Goal: Find contact information: Find contact information

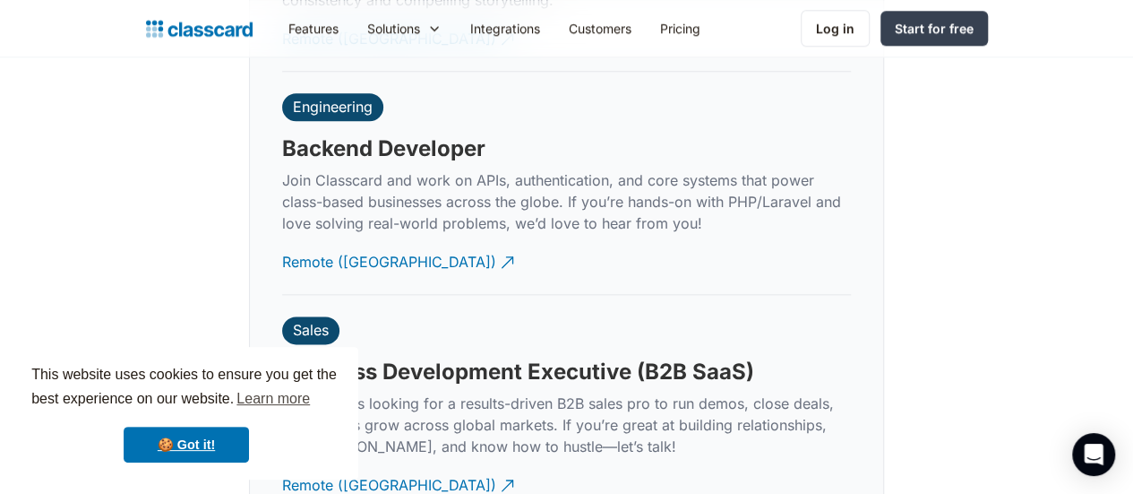
scroll to position [4402, 0]
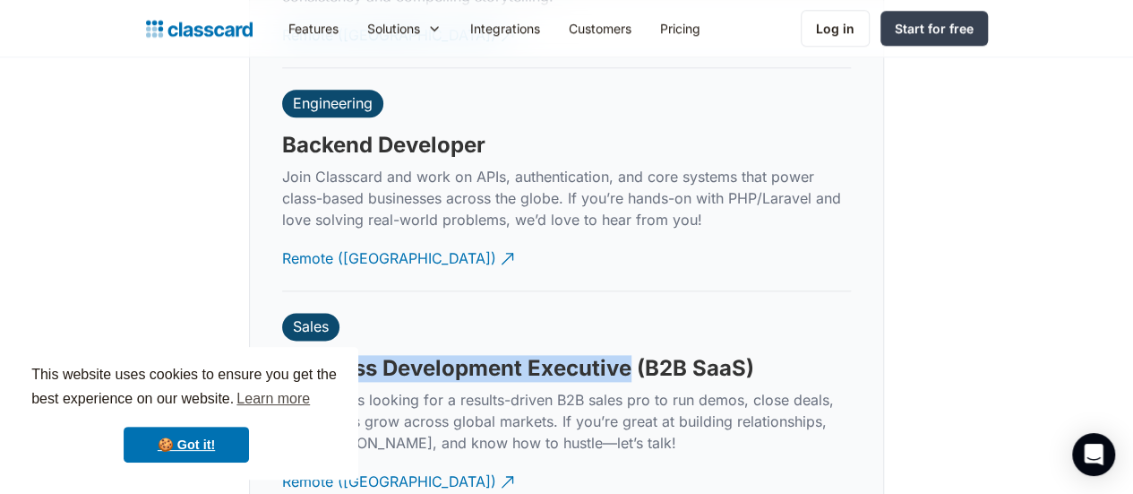
drag, startPoint x: 285, startPoint y: 189, endPoint x: 627, endPoint y: 176, distance: 342.4
click at [627, 355] on h3 "Business Development Executive (B2B SaaS)" at bounding box center [518, 368] width 472 height 27
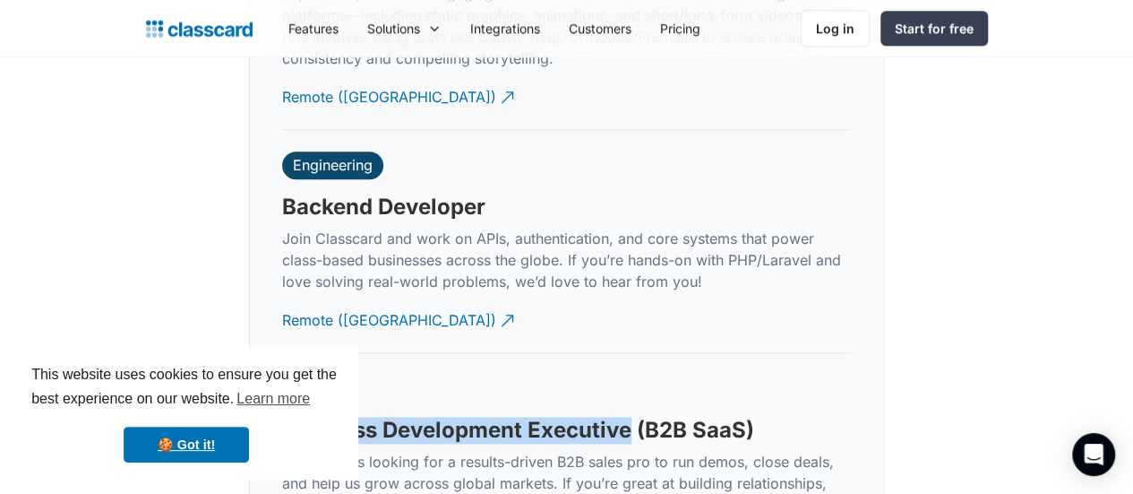
scroll to position [4342, 0]
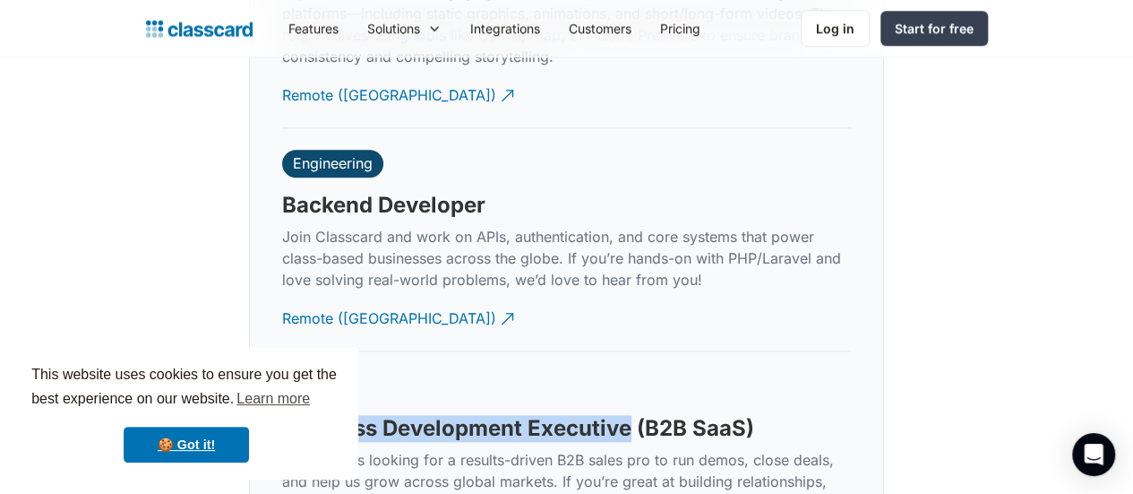
drag, startPoint x: 276, startPoint y: 246, endPoint x: 786, endPoint y: 230, distance: 510.8
copy h3 "Business Development Executive (B2B SaaS)"
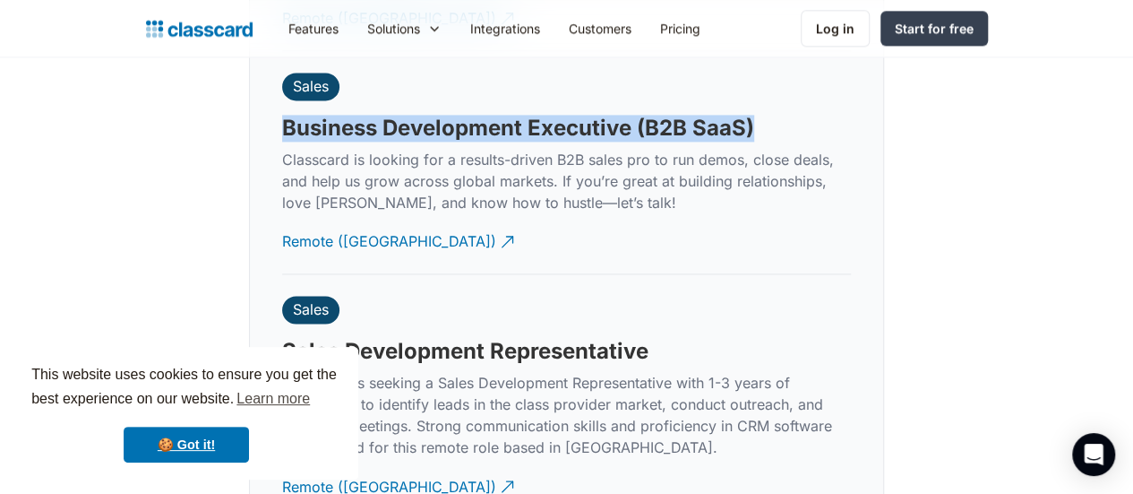
scroll to position [4643, 0]
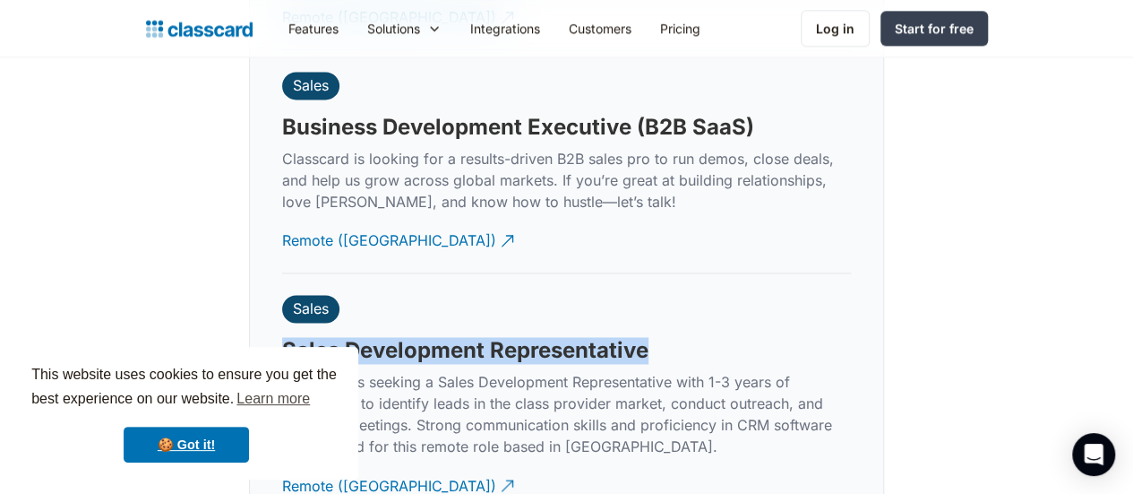
drag, startPoint x: 286, startPoint y: 164, endPoint x: 678, endPoint y: 150, distance: 392.6
click at [678, 273] on div "Sales Sales Development Representative Classcard is seeking a Sales Development…" at bounding box center [566, 395] width 569 height 244
copy h3 "Sales Development Representative"
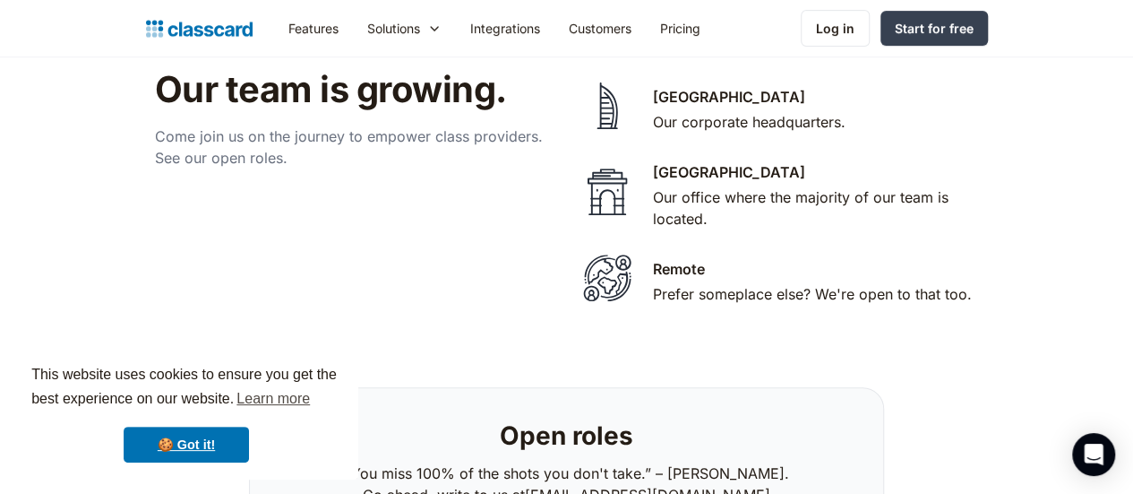
scroll to position [3659, 0]
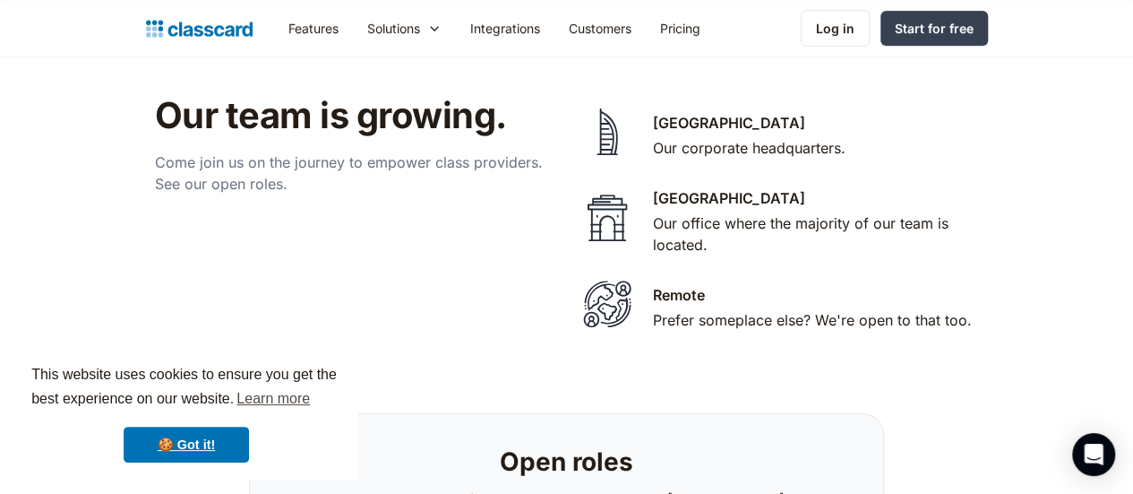
drag, startPoint x: 553, startPoint y: 341, endPoint x: 782, endPoint y: 348, distance: 229.4
click at [782, 435] on div "Open roles “You miss 100% of the shots you don't take.” – [PERSON_NAME]. Go ahe…" at bounding box center [566, 490] width 590 height 110
copy link "[EMAIL_ADDRESS][DOMAIN_NAME]"
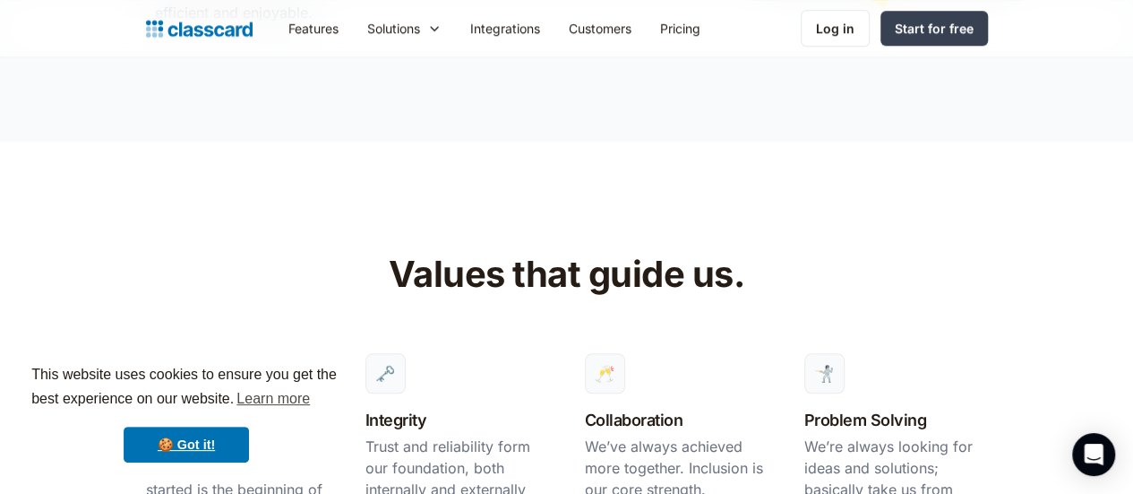
scroll to position [0, 0]
